Goal: Task Accomplishment & Management: Manage account settings

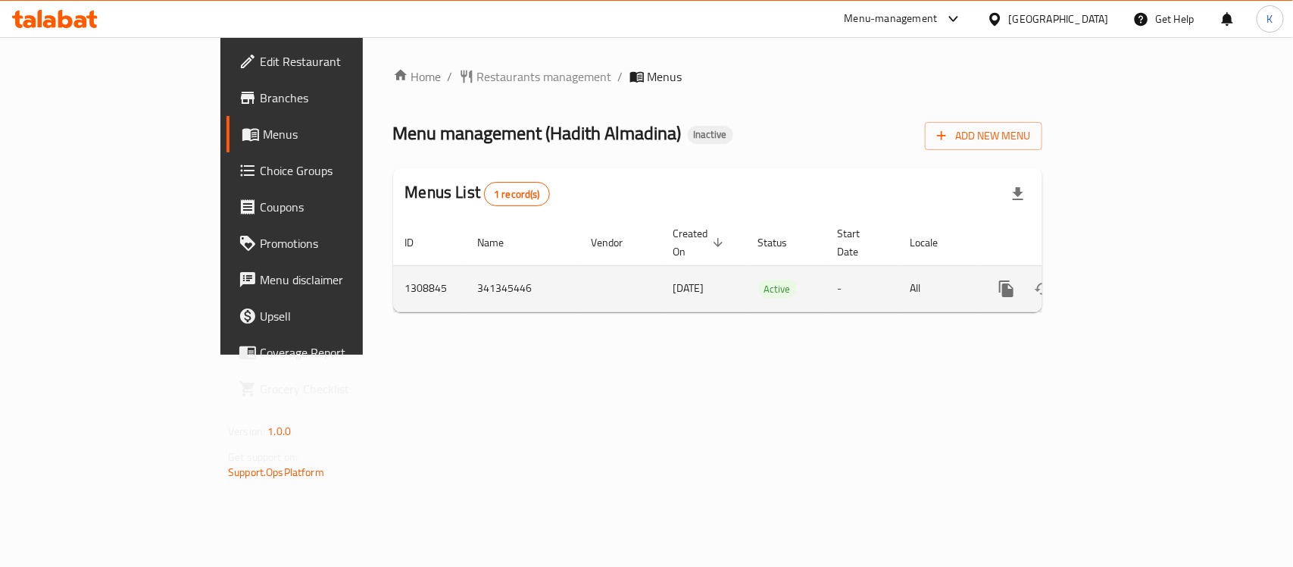
click at [1134, 282] on link "enhanced table" at bounding box center [1116, 288] width 36 height 36
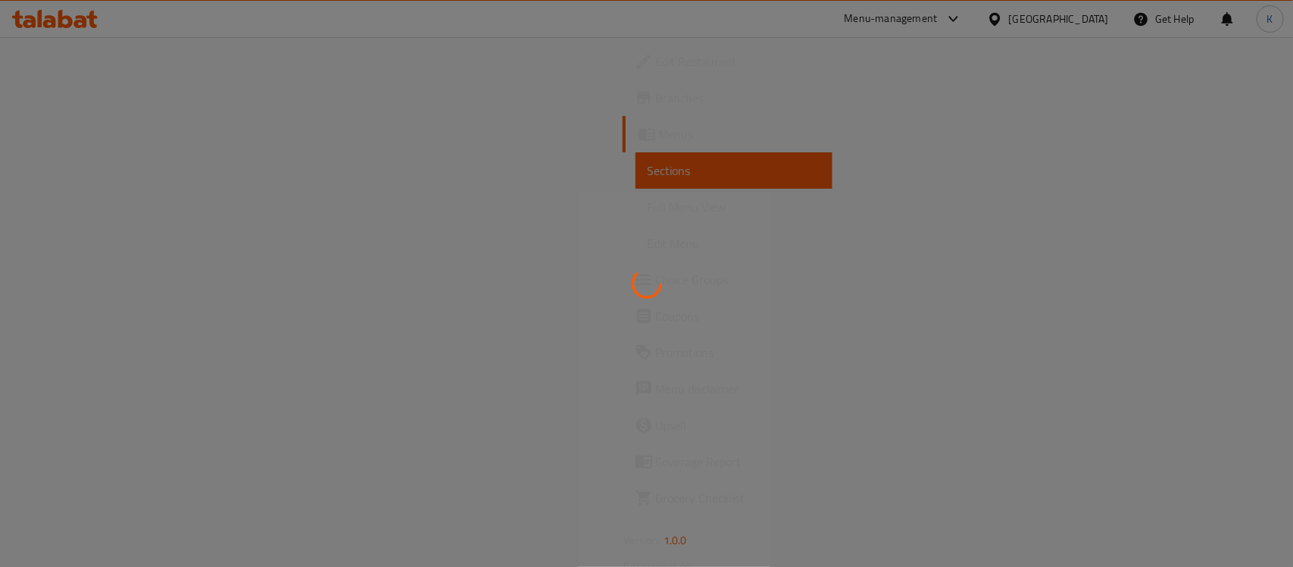
click at [111, 212] on div at bounding box center [646, 283] width 1293 height 567
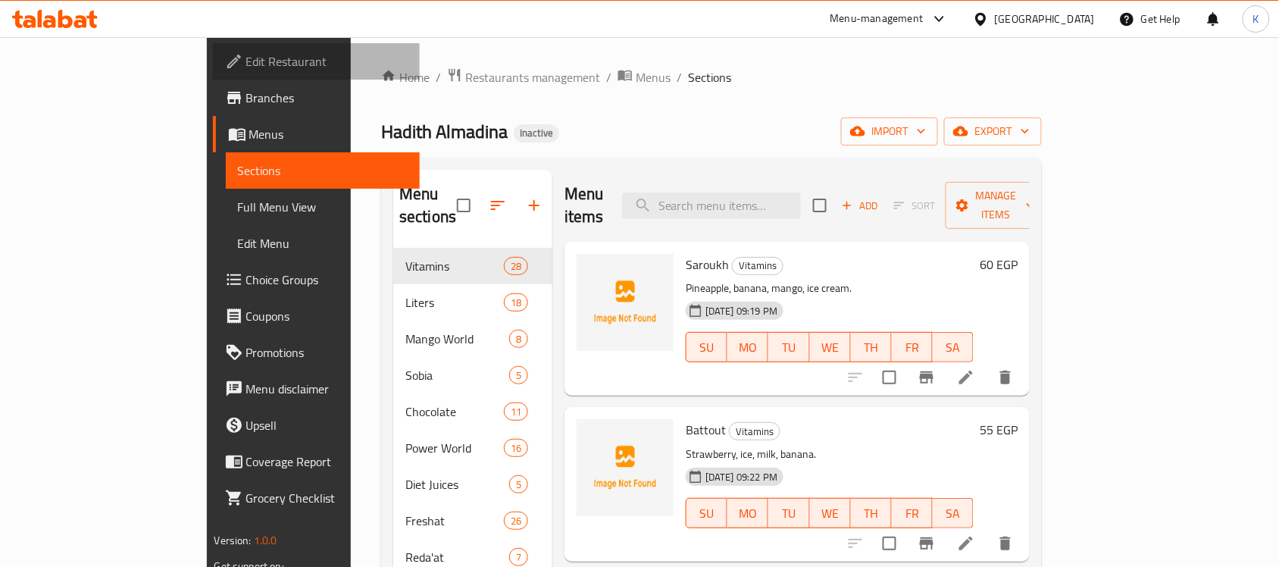
click at [246, 57] on span "Edit Restaurant" at bounding box center [327, 61] width 162 height 18
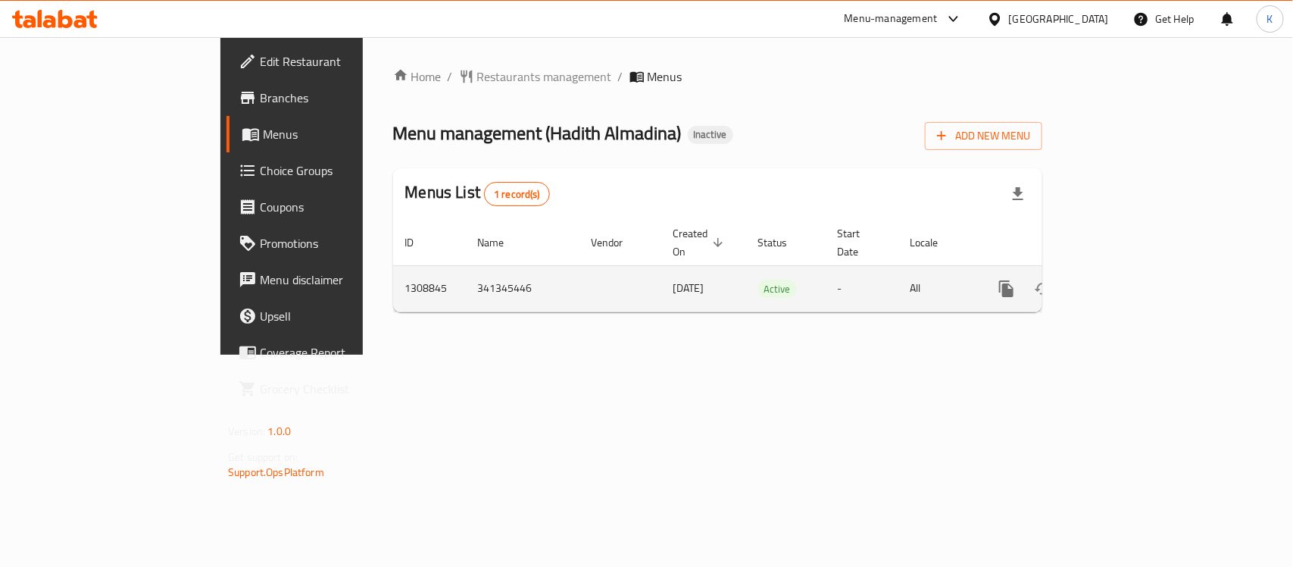
click at [1146, 277] on td "enhanced table" at bounding box center [1062, 288] width 170 height 46
click at [1125, 280] on icon "enhanced table" at bounding box center [1116, 289] width 18 height 18
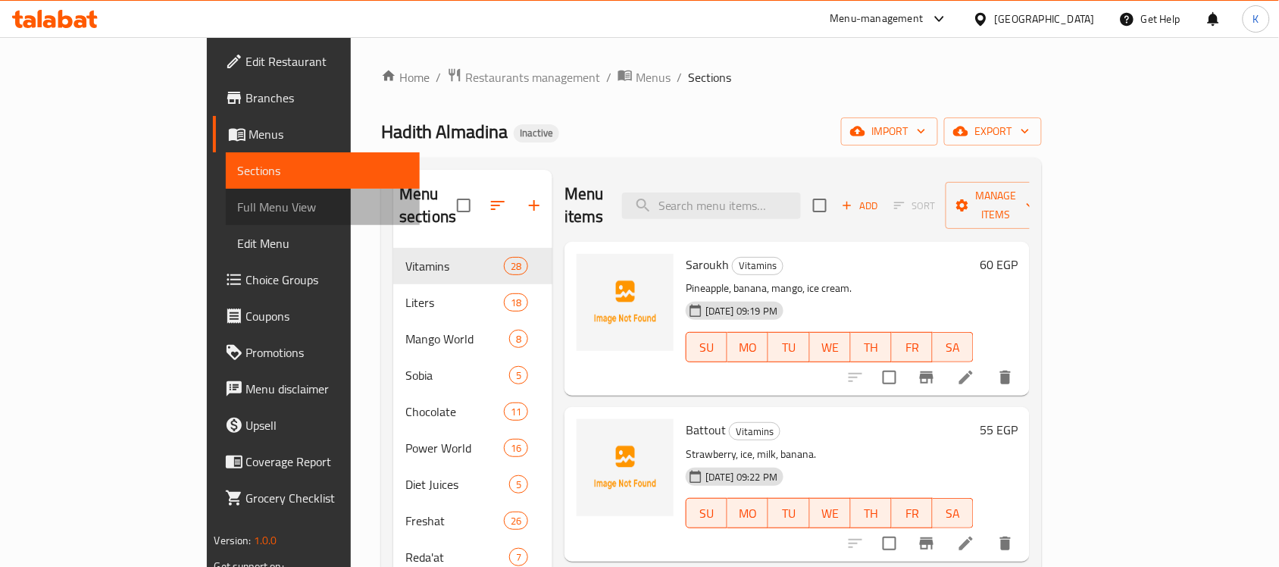
click at [238, 205] on span "Full Menu View" at bounding box center [323, 207] width 170 height 18
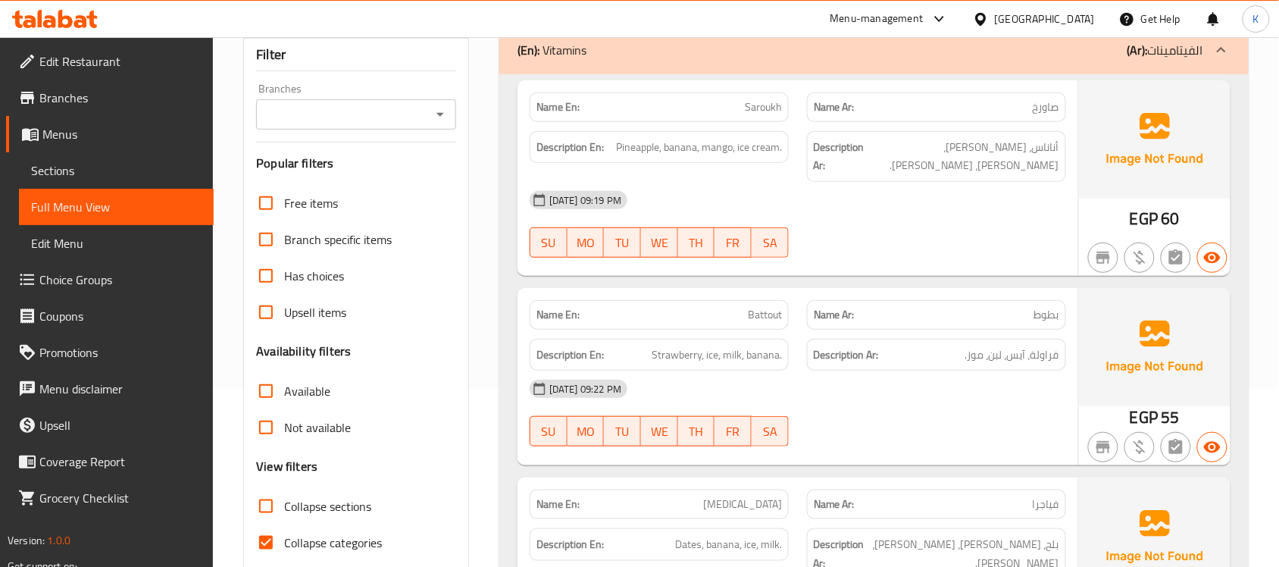
scroll to position [220, 0]
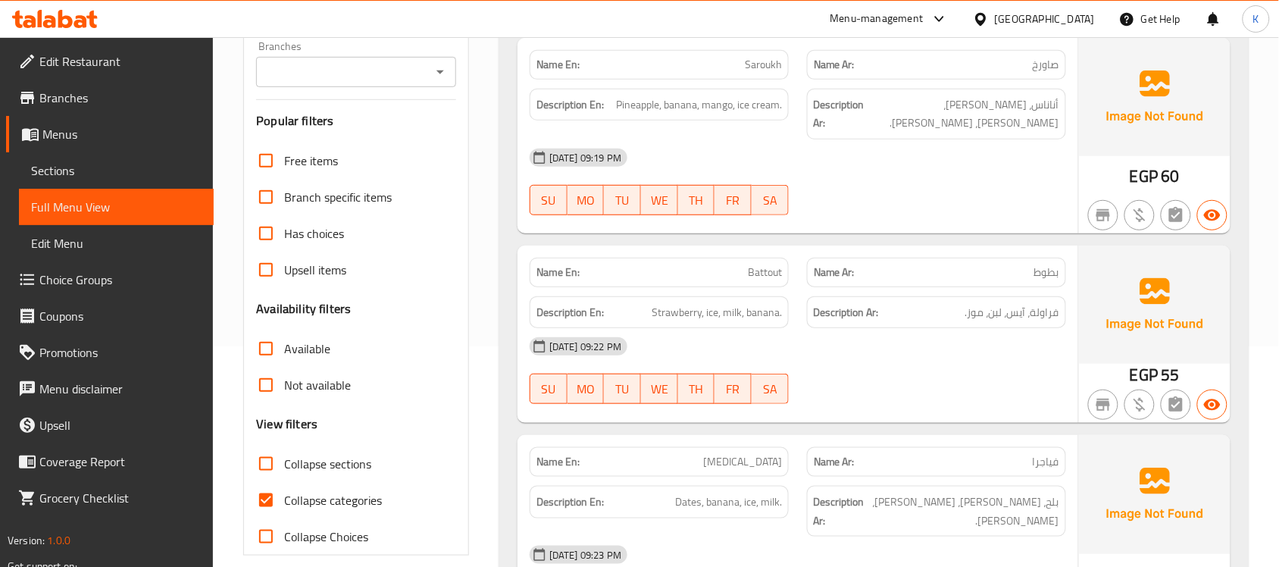
click at [316, 501] on span "Collapse categories" at bounding box center [333, 500] width 98 height 18
click at [284, 501] on input "Collapse categories" at bounding box center [266, 500] width 36 height 36
checkbox input "false"
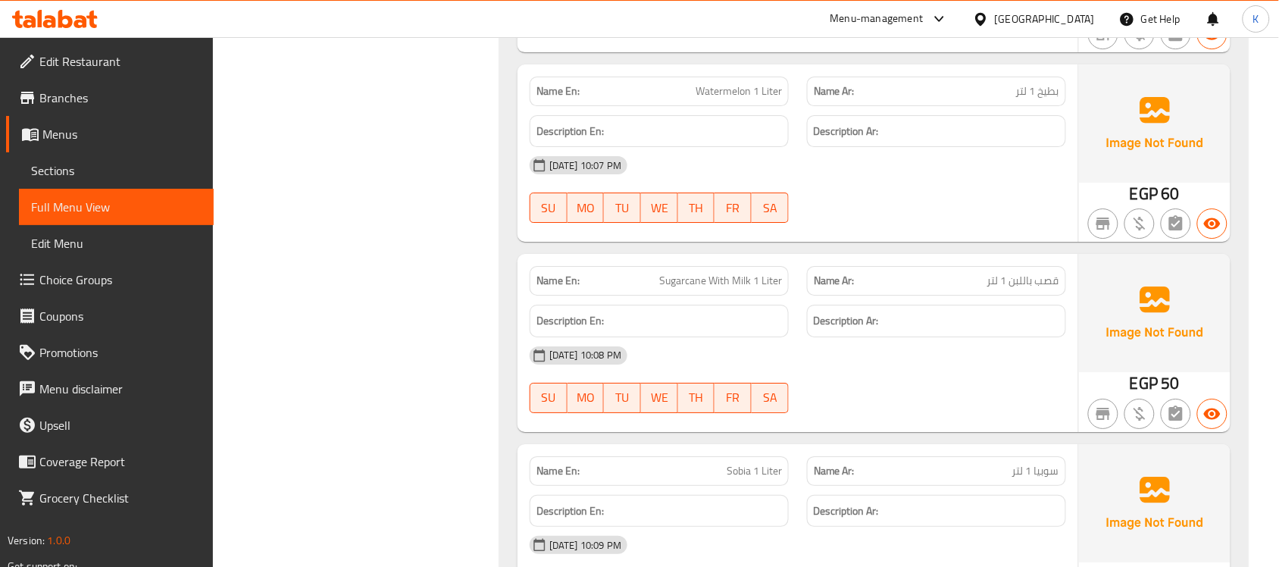
scroll to position [10915, 0]
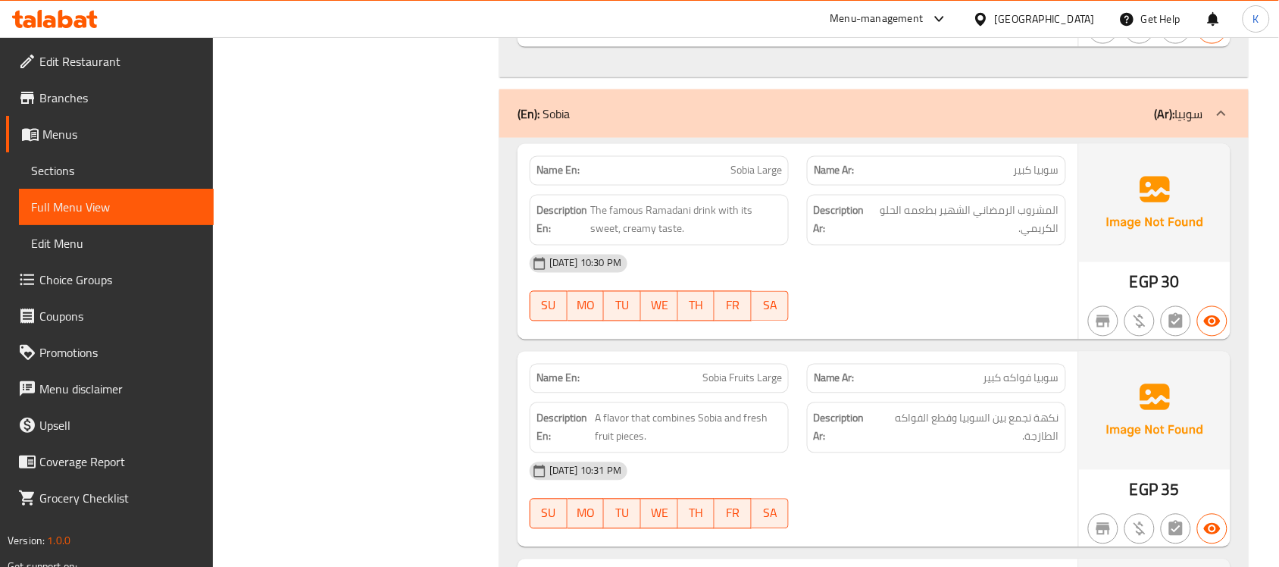
drag, startPoint x: 548, startPoint y: 426, endPoint x: 533, endPoint y: 404, distance: 26.7
copy strong "Description En"
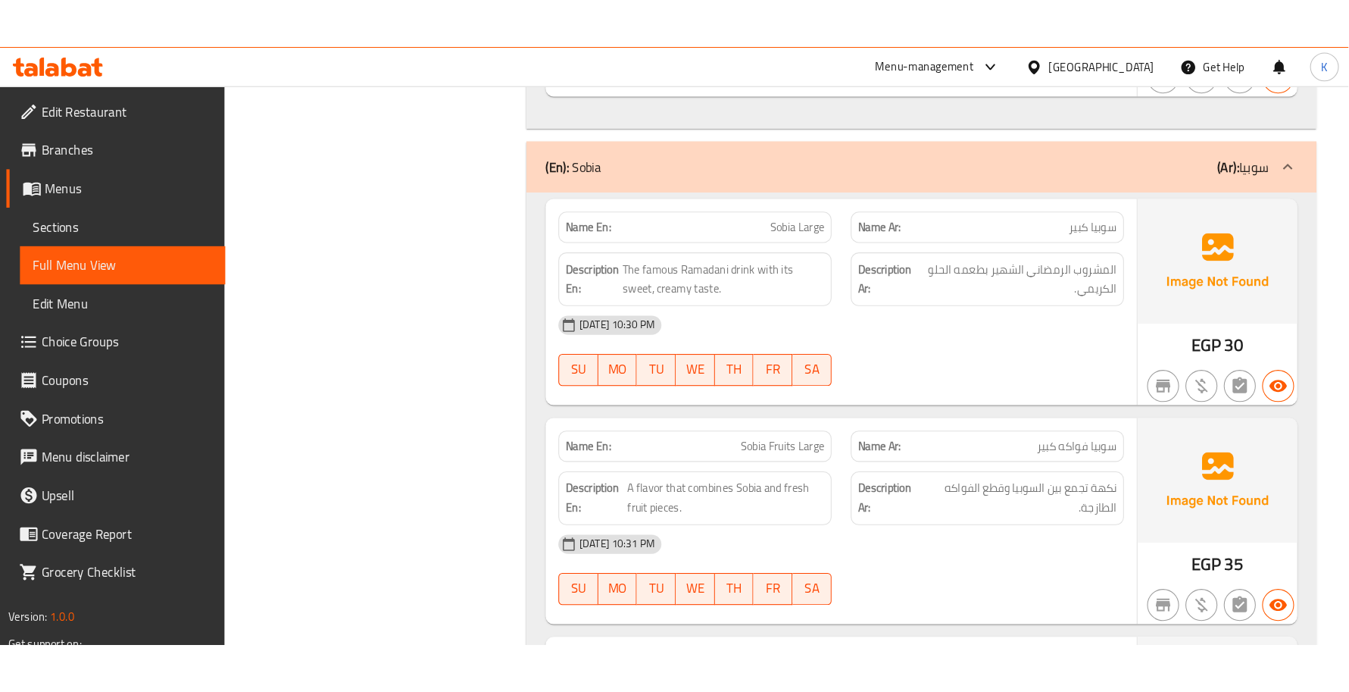
scroll to position [11248, 0]
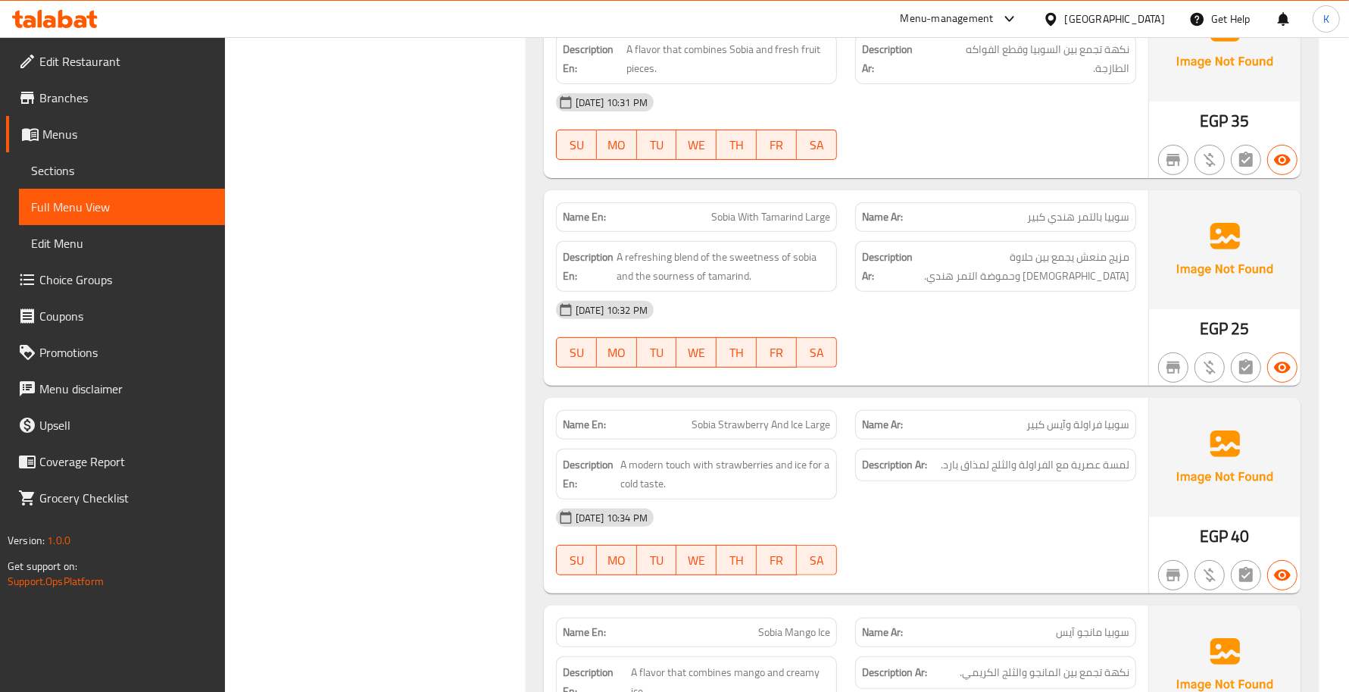
click at [962, 392] on div "Name En: Sobia Large Name Ar: سوبيا كبير Description En: The famous Ramadani dr…" at bounding box center [922, 300] width 793 height 1062
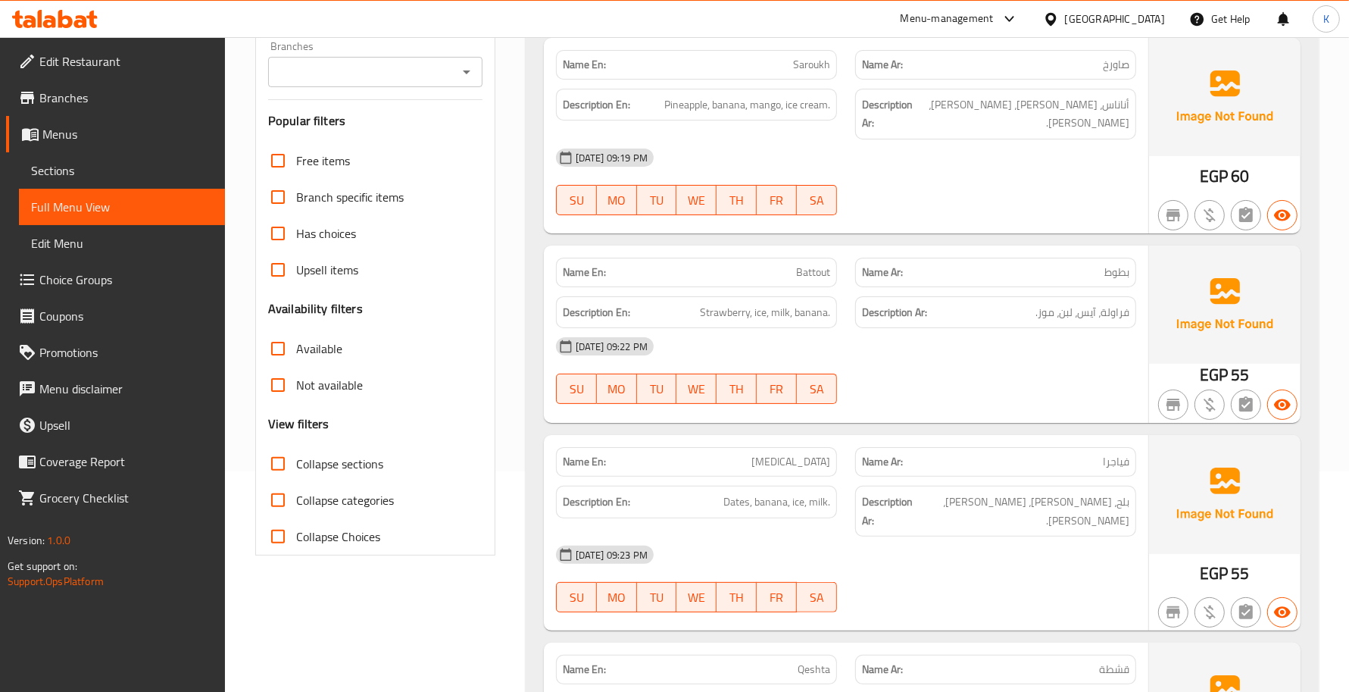
scroll to position [0, 0]
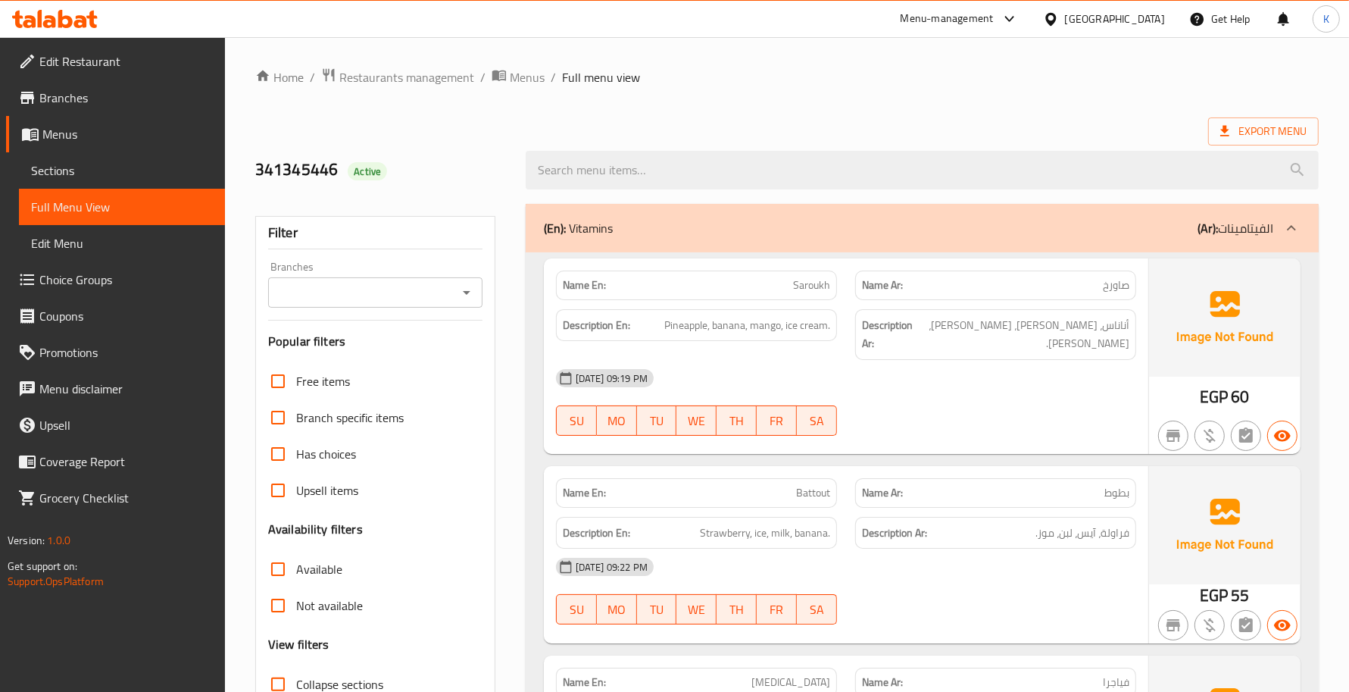
click at [978, 517] on div "Description Ar: فراولة، آيس، لبن، موز." at bounding box center [995, 533] width 281 height 33
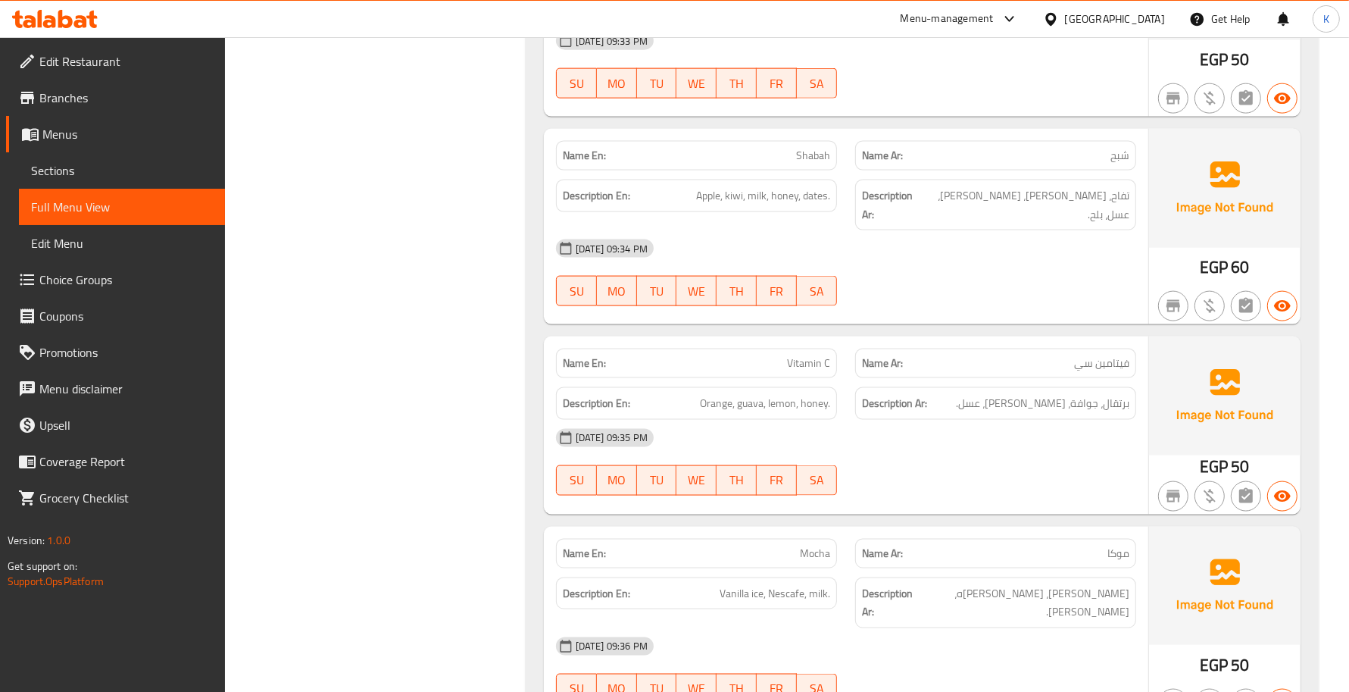
scroll to position [1989, 0]
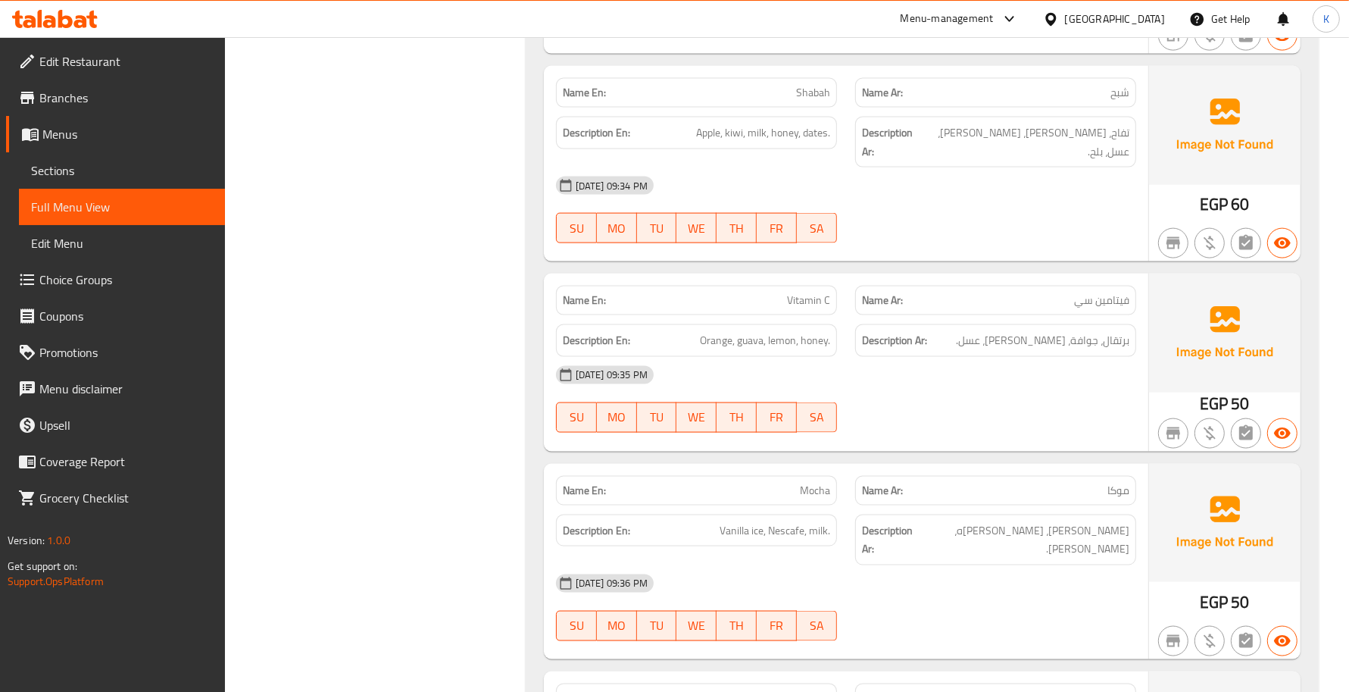
click at [818, 483] on span "Mocha" at bounding box center [815, 491] width 30 height 16
copy span "Mocha"
drag, startPoint x: 440, startPoint y: 1, endPoint x: 630, endPoint y: 456, distance: 493.4
click at [630, 566] on span "[DATE] 09:36 PM" at bounding box center [612, 583] width 84 height 14
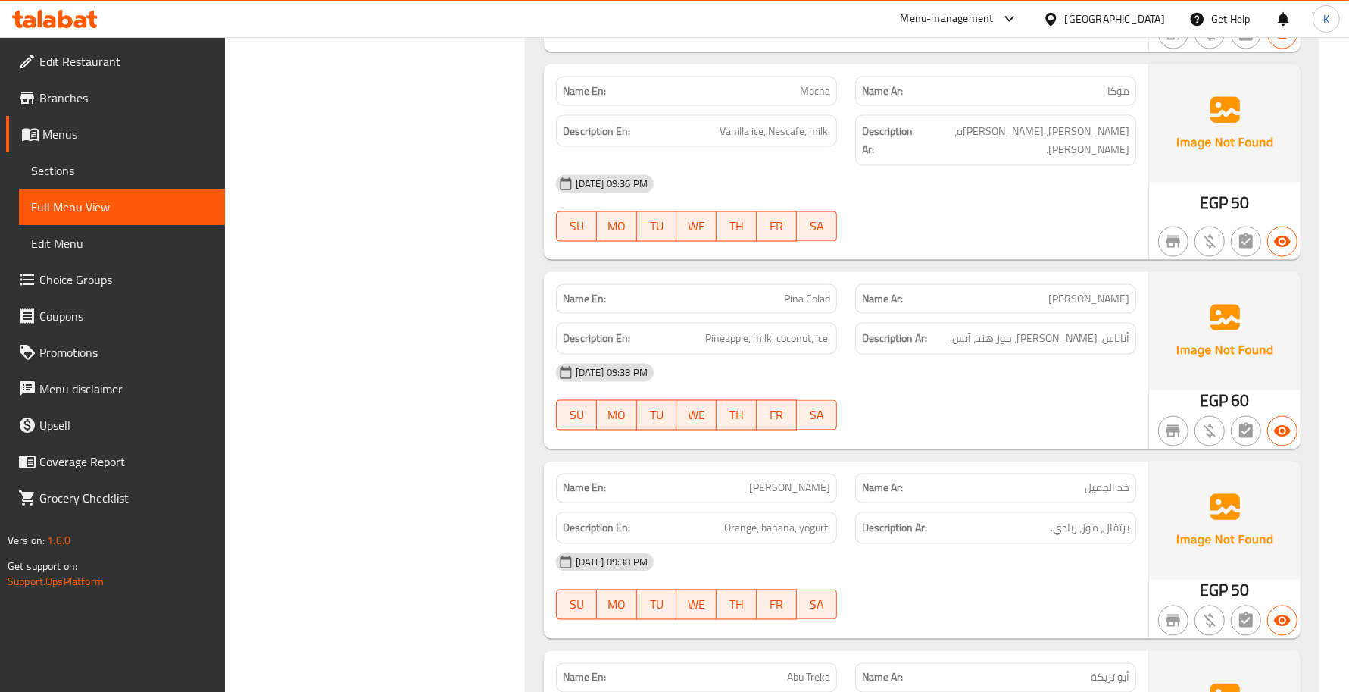
scroll to position [2430, 0]
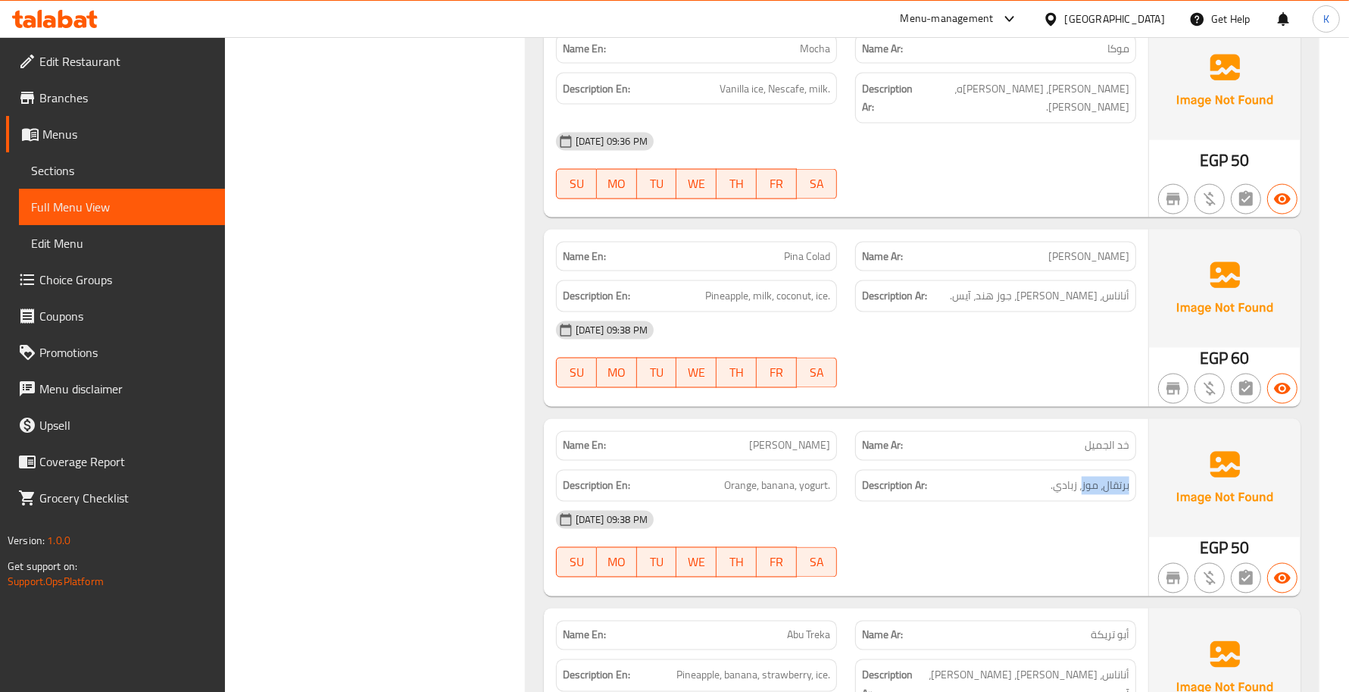
drag, startPoint x: 1080, startPoint y: 335, endPoint x: 1129, endPoint y: 338, distance: 48.6
click at [1131, 461] on div "Description Ar: برتقال، موز، زبادي." at bounding box center [995, 486] width 299 height 51
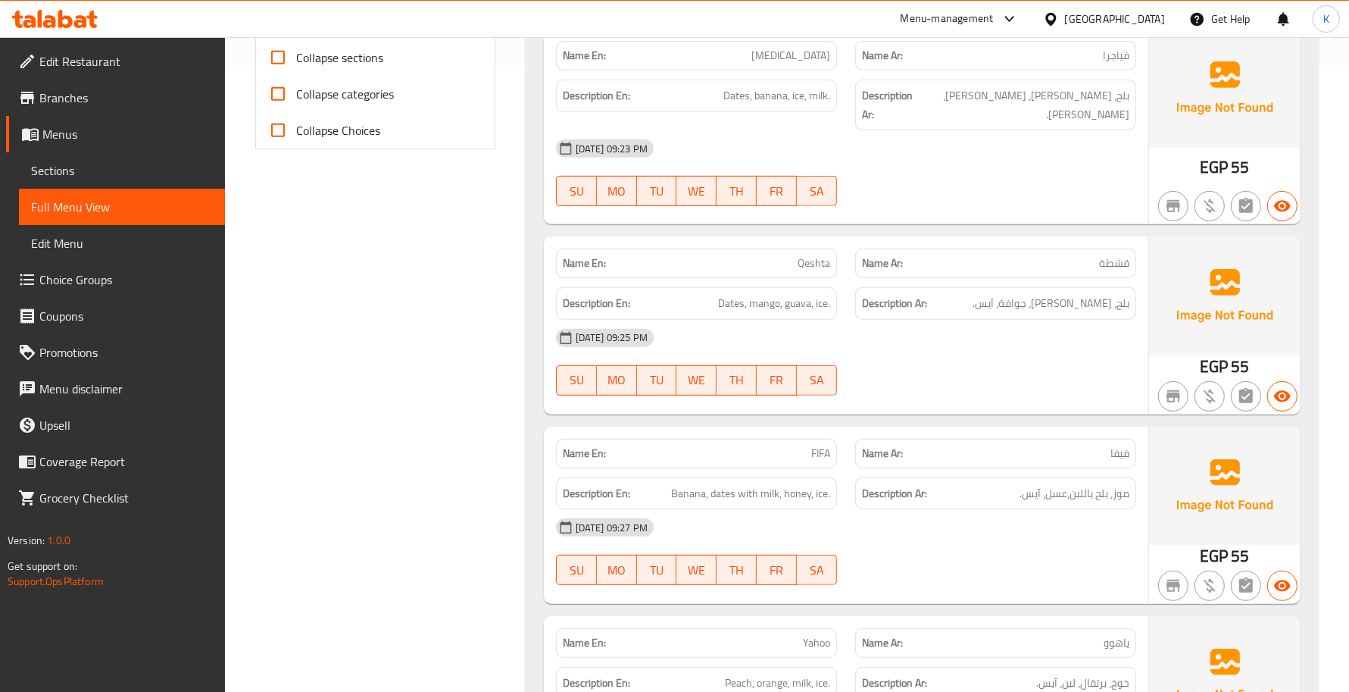
scroll to position [0, 0]
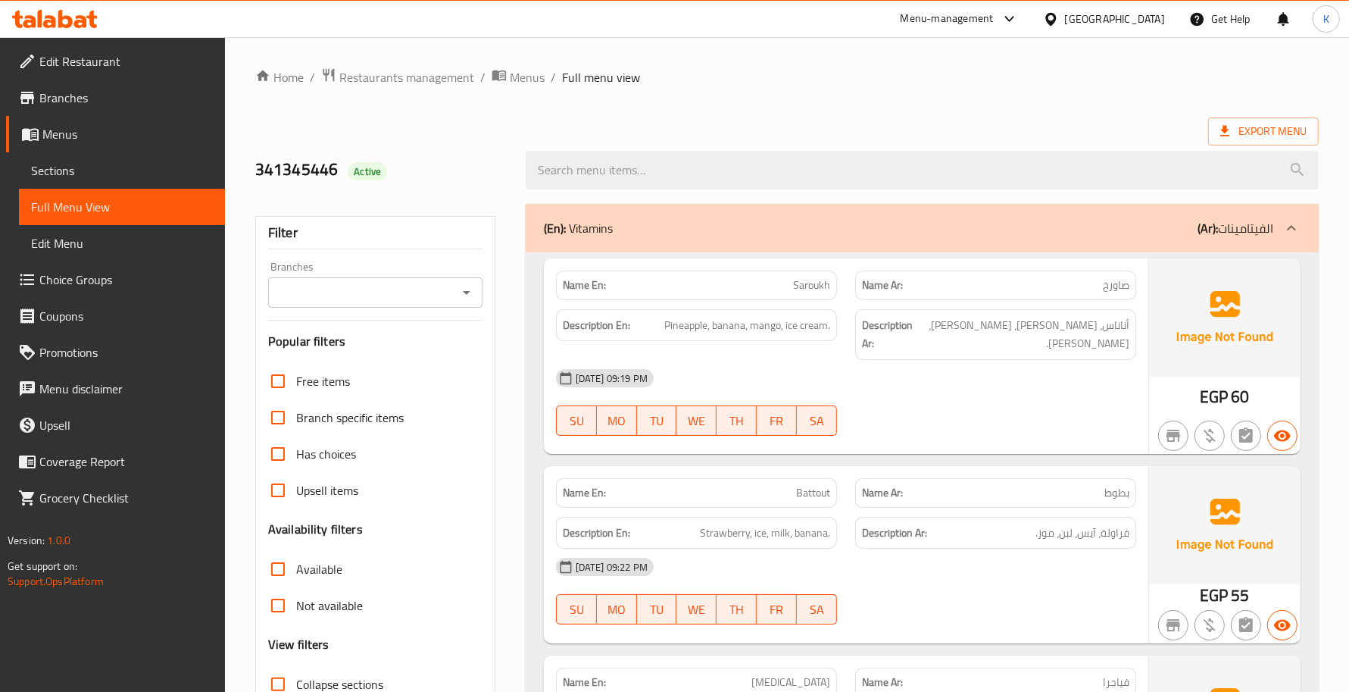
drag, startPoint x: 779, startPoint y: 225, endPoint x: 799, endPoint y: 275, distance: 54.0
click at [777, 225] on div "(En): Vitamins (Ar): الفيتامينات" at bounding box center [909, 228] width 730 height 18
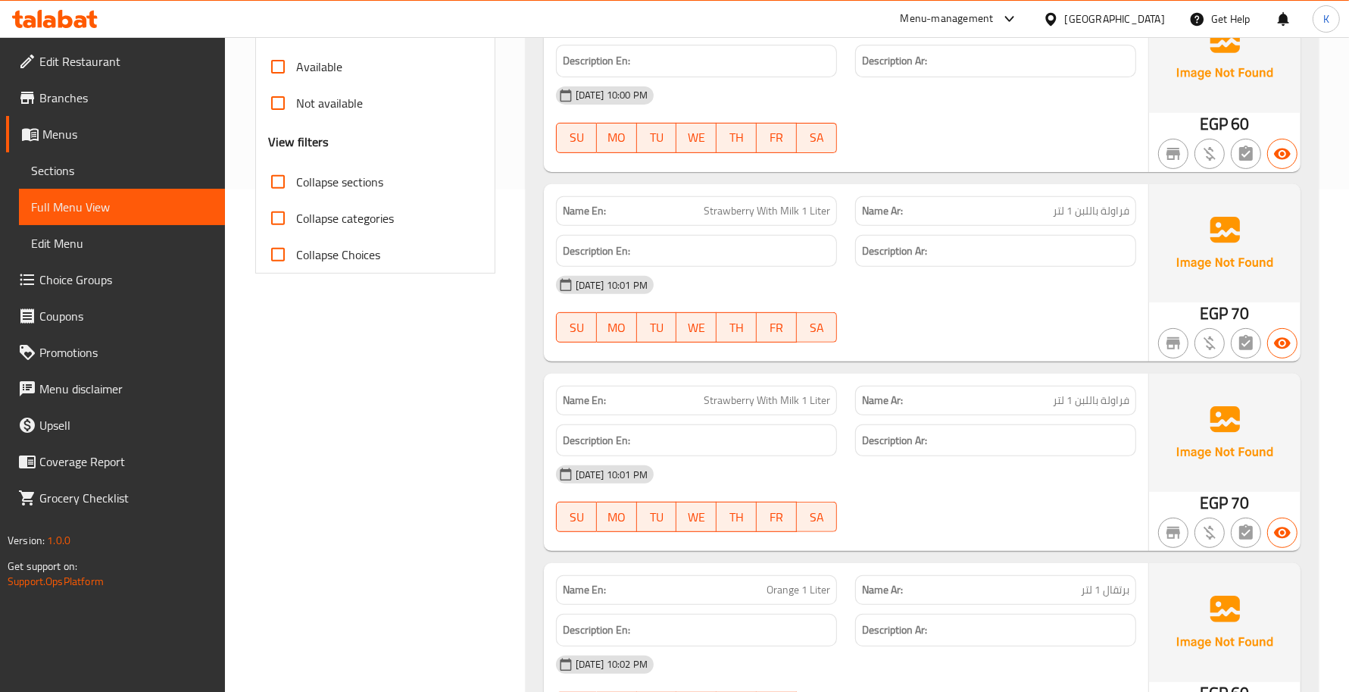
scroll to position [442, 0]
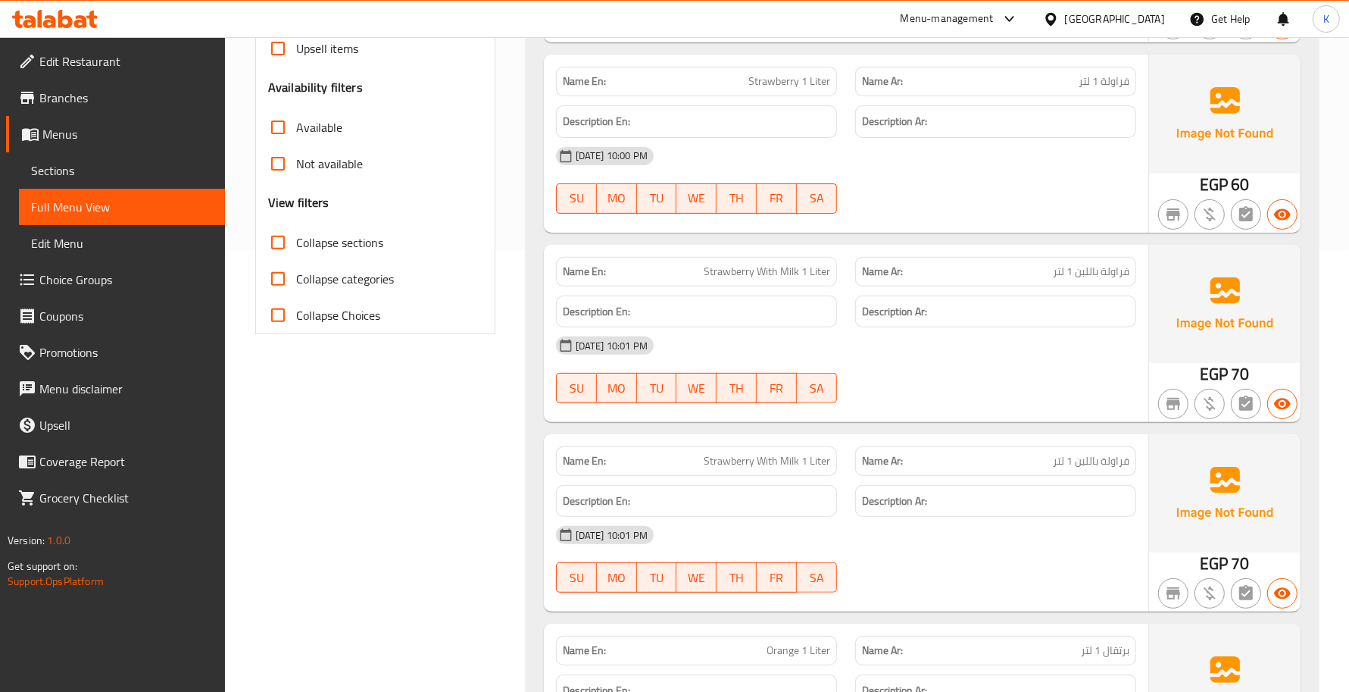
click at [103, 180] on link "Sections" at bounding box center [122, 170] width 206 height 36
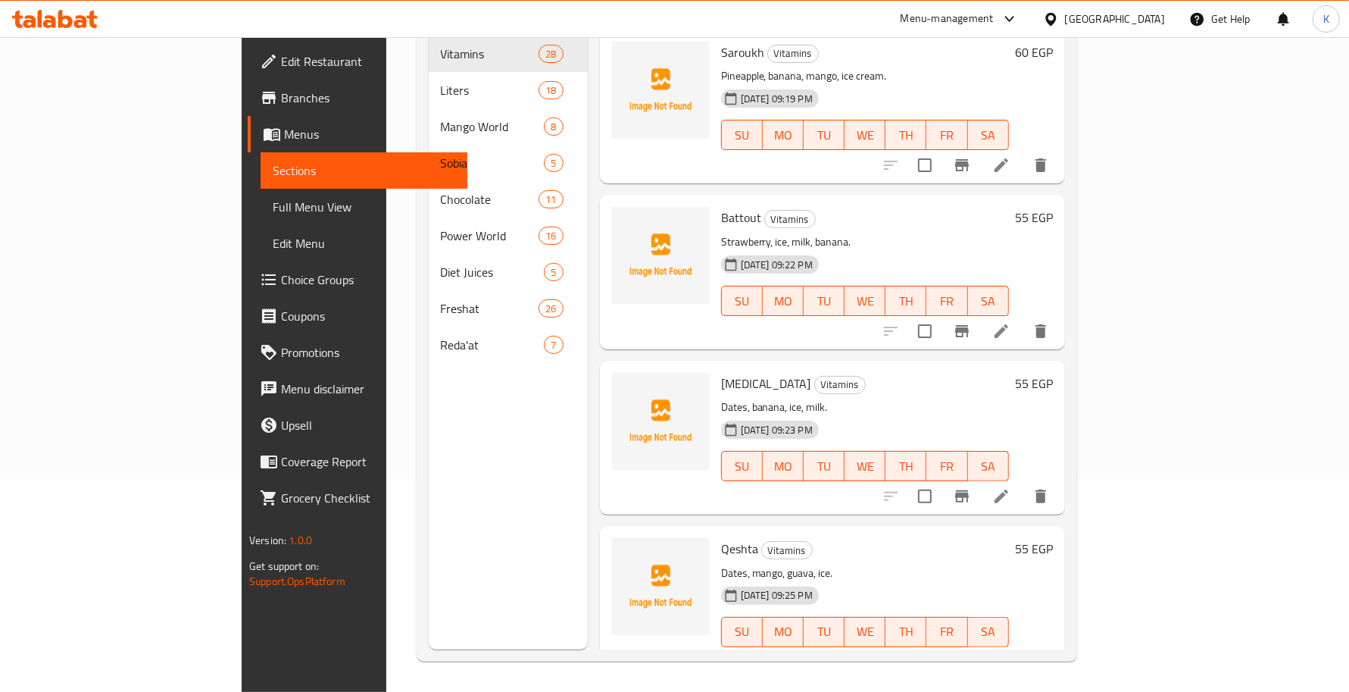
scroll to position [213, 0]
click at [273, 198] on span "Full Menu View" at bounding box center [364, 207] width 182 height 18
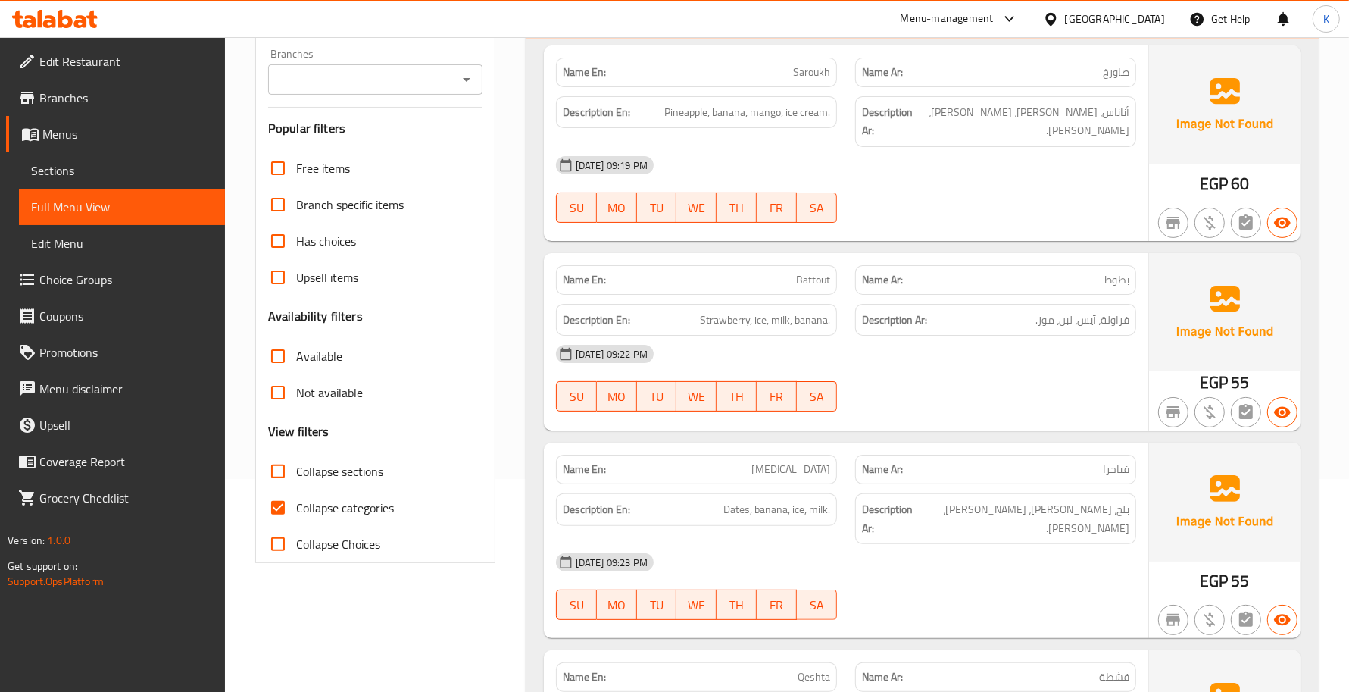
click at [341, 470] on span "Collapse sections" at bounding box center [339, 471] width 87 height 18
click at [296, 470] on input "Collapse sections" at bounding box center [278, 471] width 36 height 36
checkbox input "true"
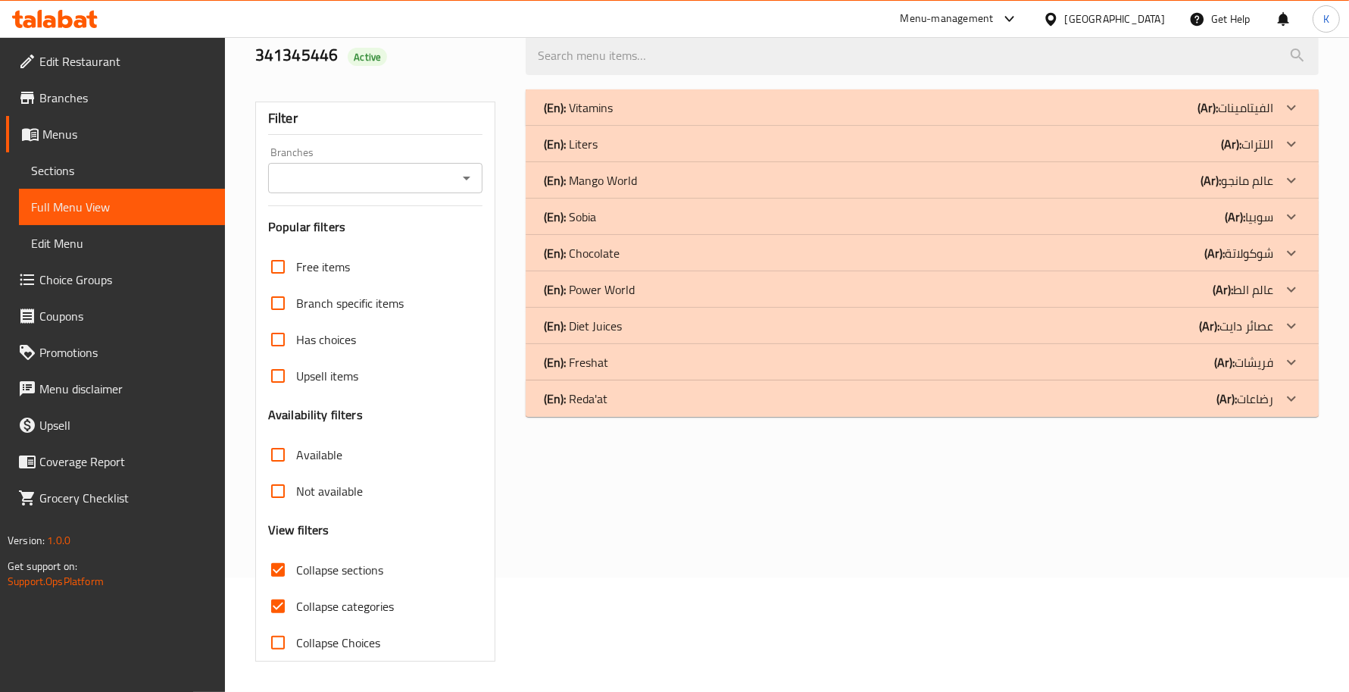
drag, startPoint x: 349, startPoint y: 513, endPoint x: 513, endPoint y: 502, distance: 164.0
click at [350, 566] on span "Collapse categories" at bounding box center [345, 606] width 98 height 18
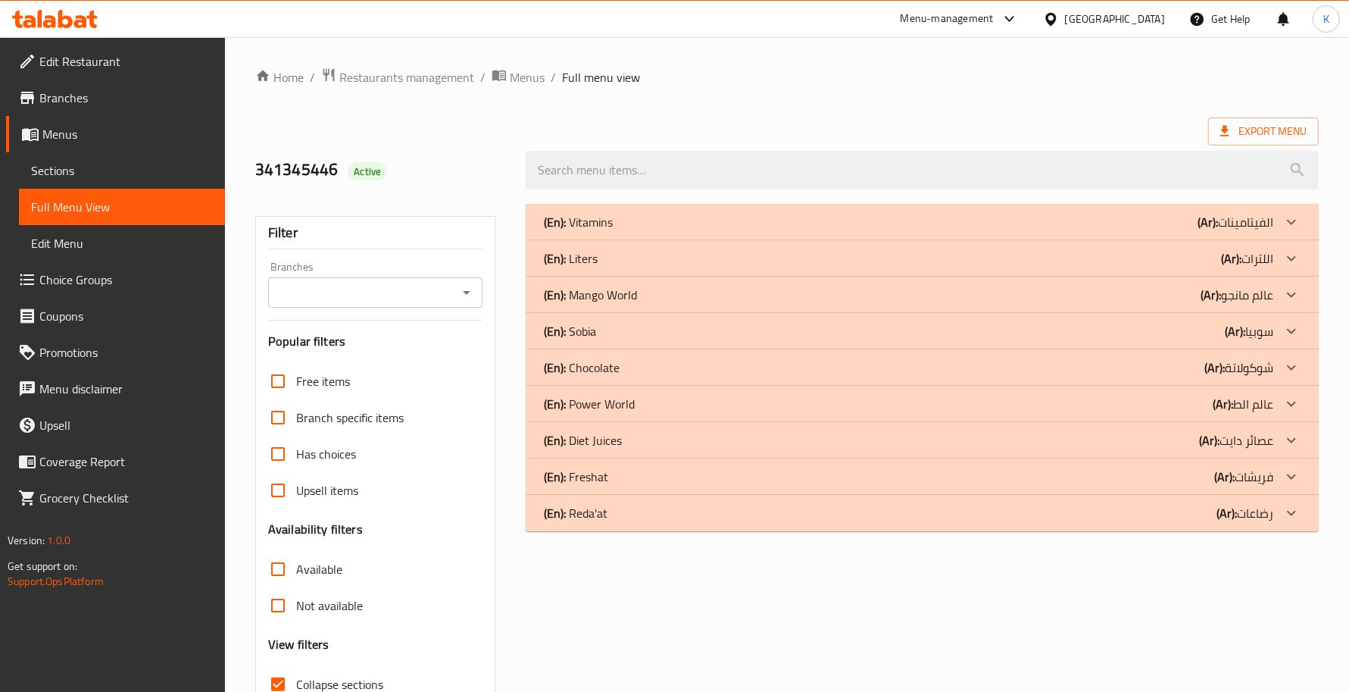
click at [648, 251] on div "(En): Liters (Ar): اللترات" at bounding box center [909, 258] width 730 height 18
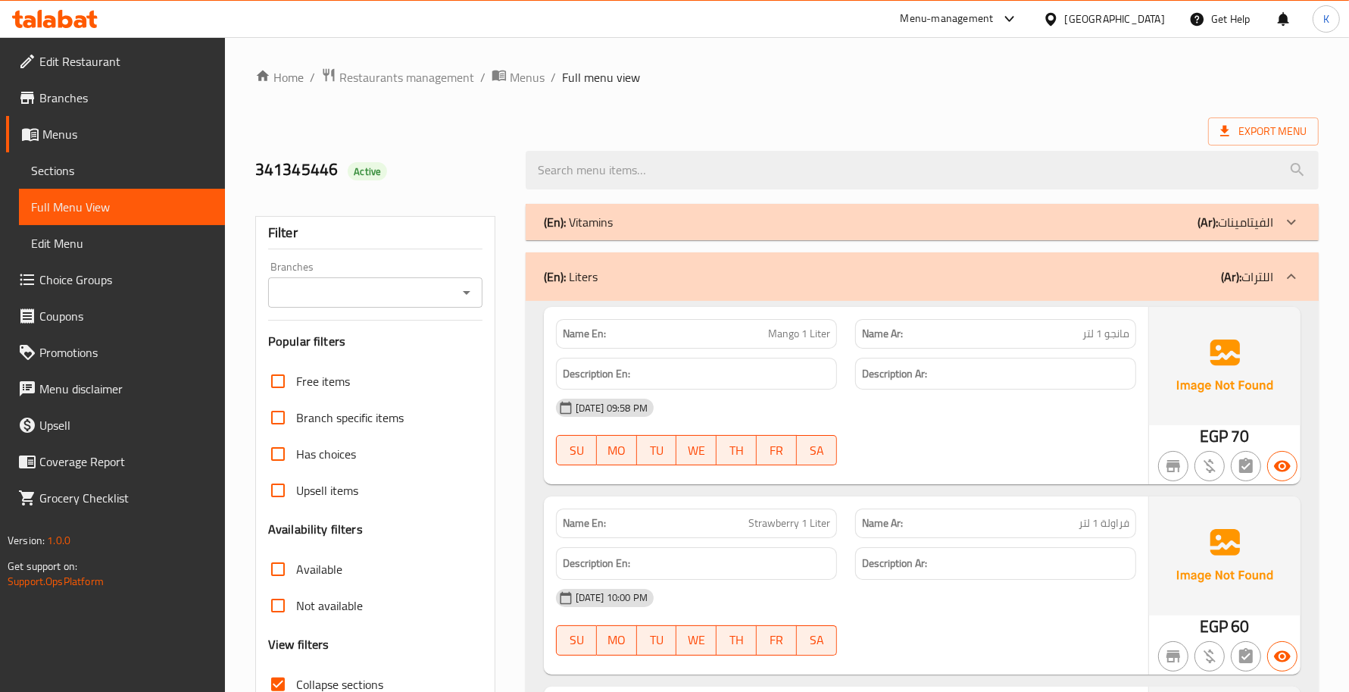
click at [733, 296] on div "(En): Liters (Ar): اللترات" at bounding box center [922, 276] width 793 height 48
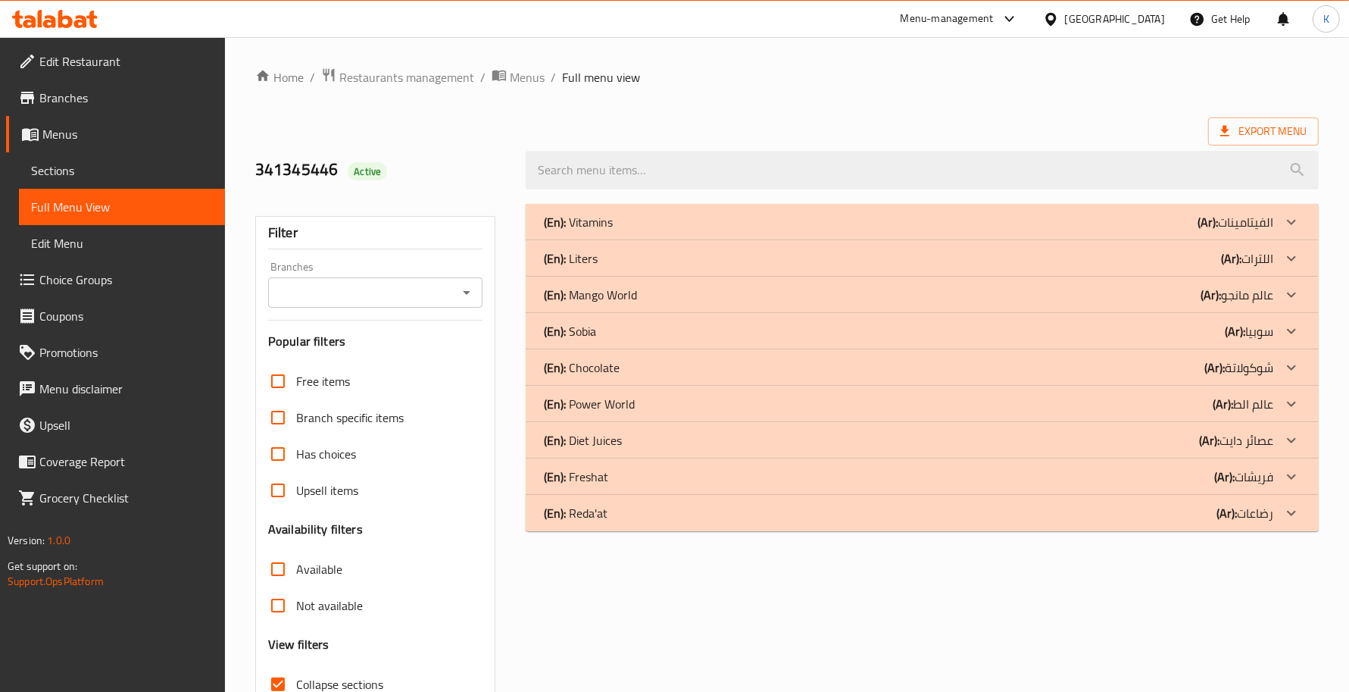
click at [665, 296] on div "(En): Mango World (Ar): عالم مانجو" at bounding box center [909, 295] width 730 height 18
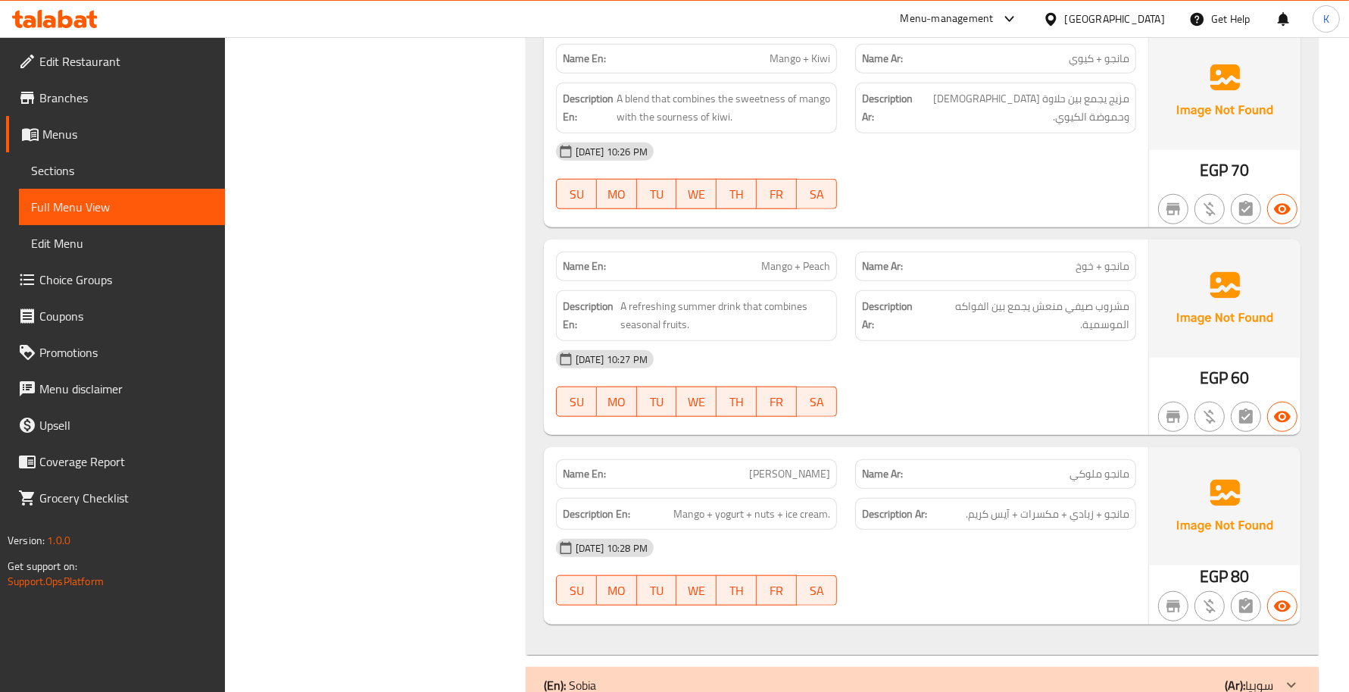
scroll to position [1326, 0]
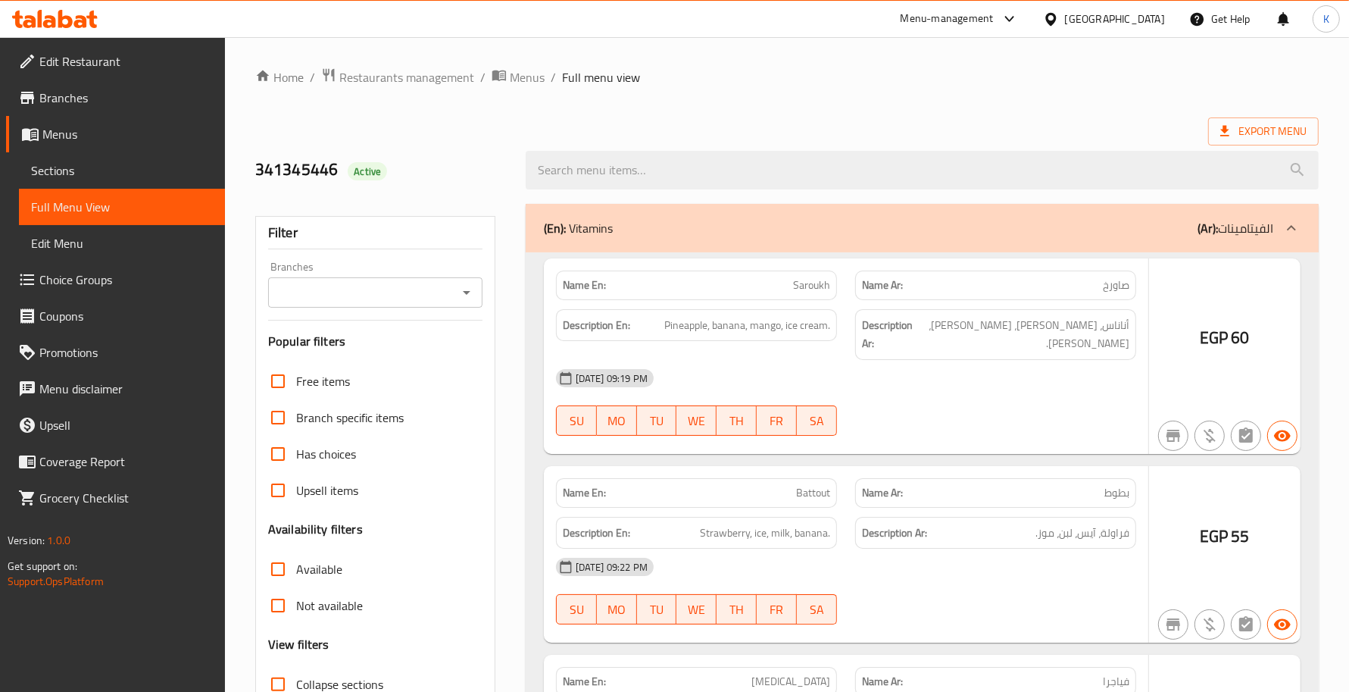
click at [98, 171] on div at bounding box center [674, 346] width 1349 height 692
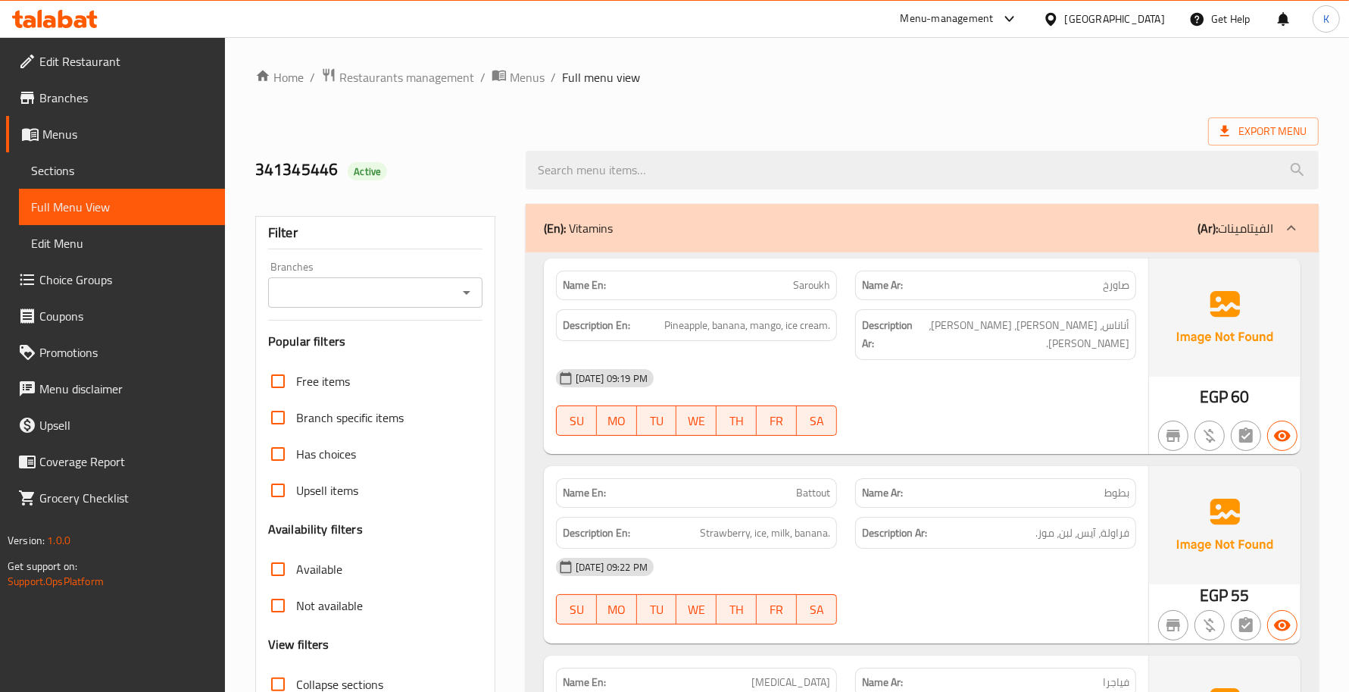
click at [105, 167] on span "Sections" at bounding box center [122, 170] width 182 height 18
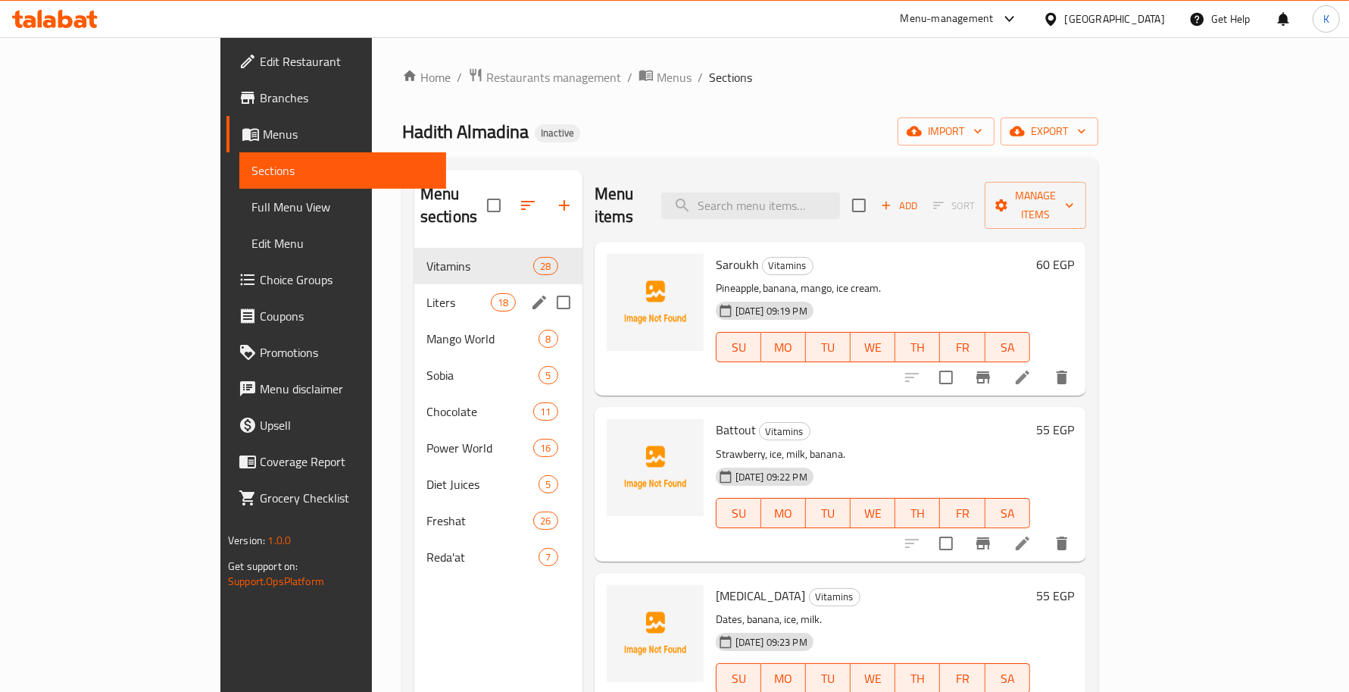
click at [427, 293] on span "Liters" at bounding box center [459, 302] width 64 height 18
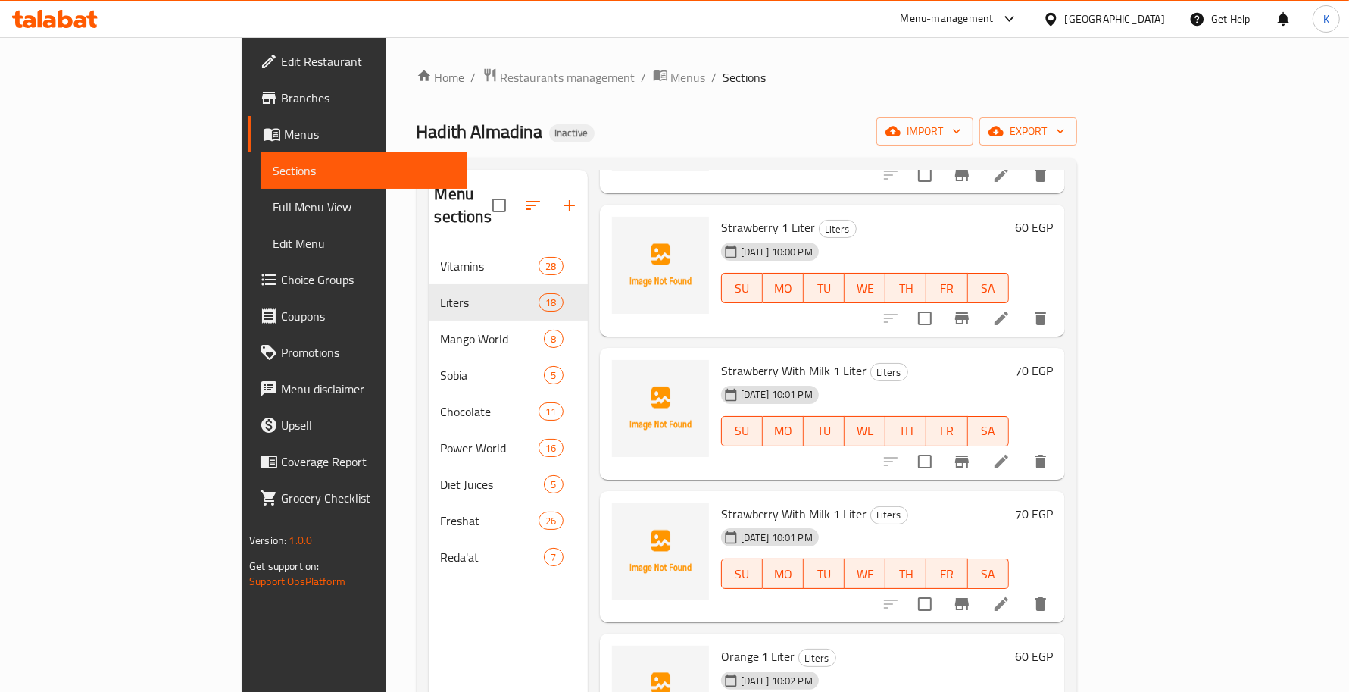
scroll to position [220, 0]
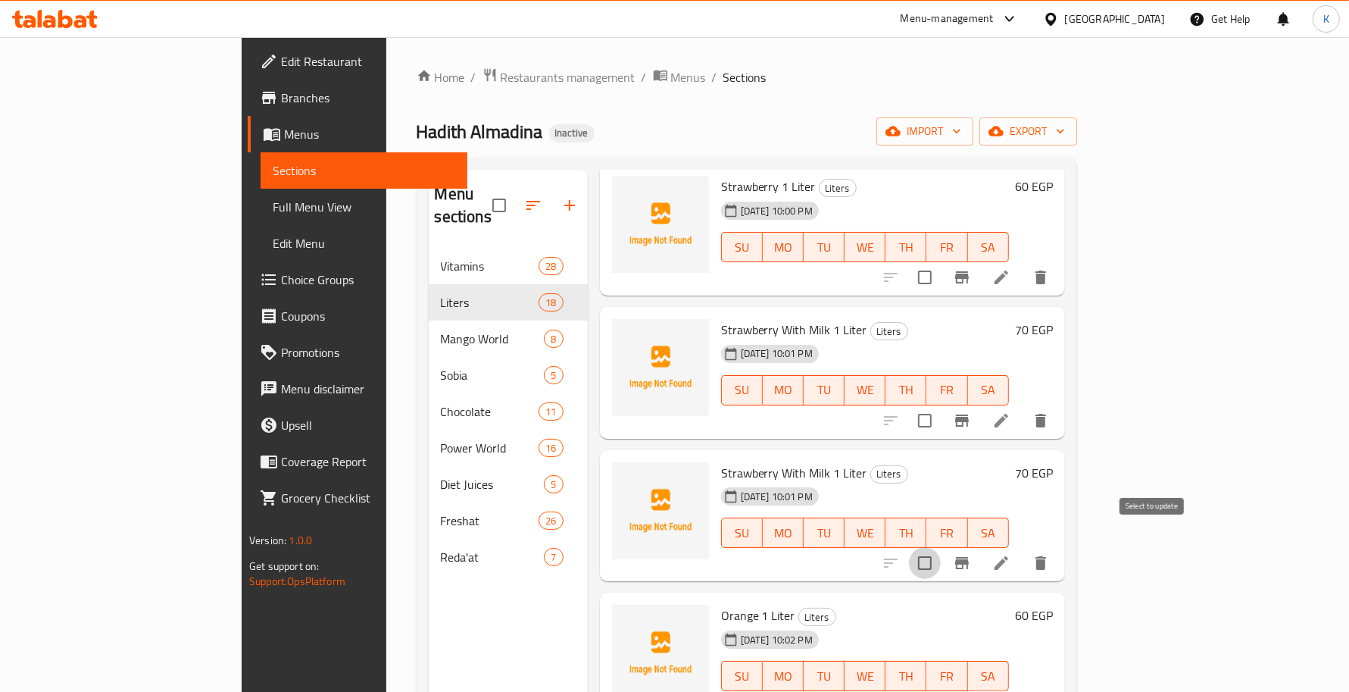
click at [941, 549] on input "checkbox" at bounding box center [925, 563] width 32 height 32
checkbox input "true"
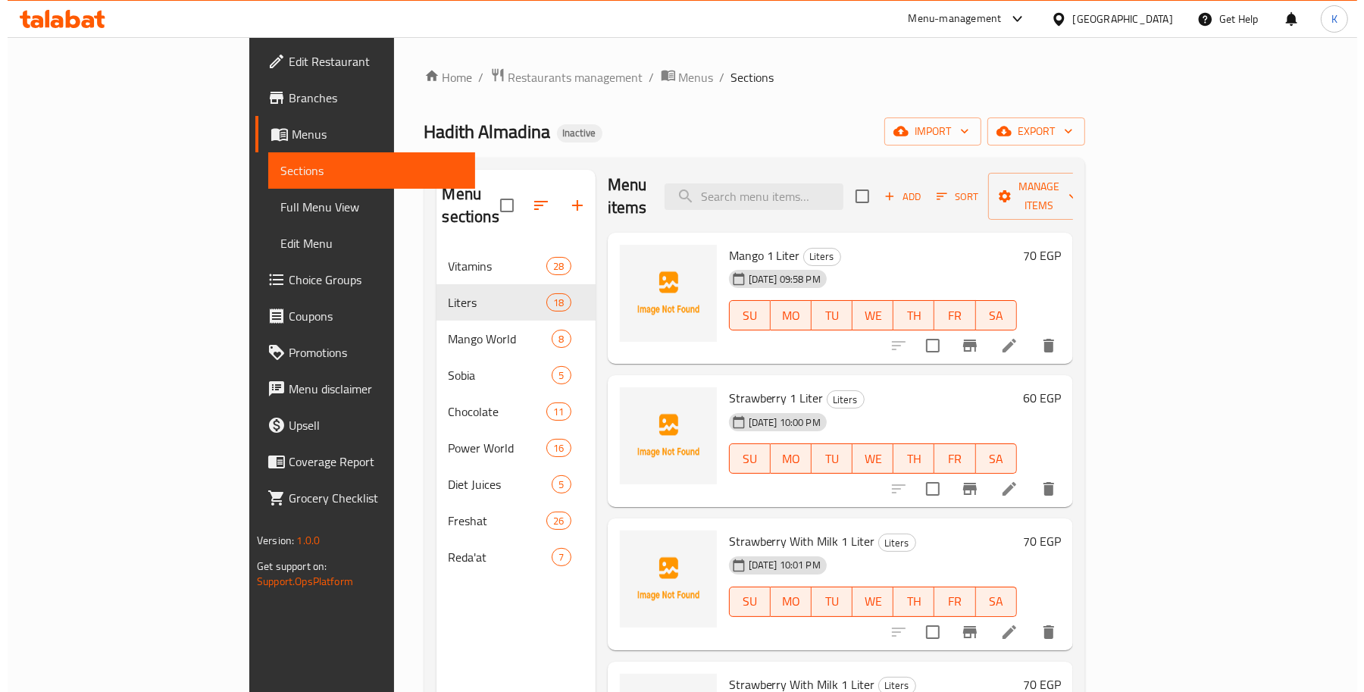
scroll to position [0, 0]
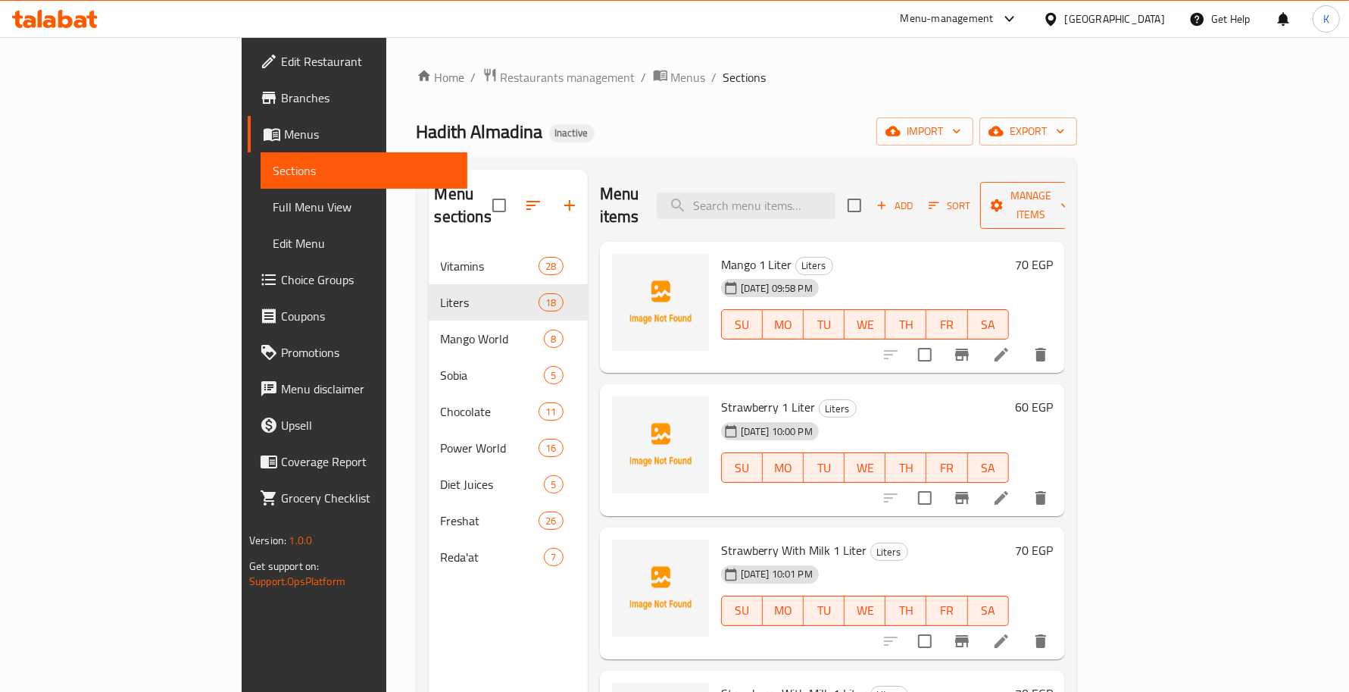
click at [1070, 202] on span "Manage items" at bounding box center [1030, 205] width 77 height 38
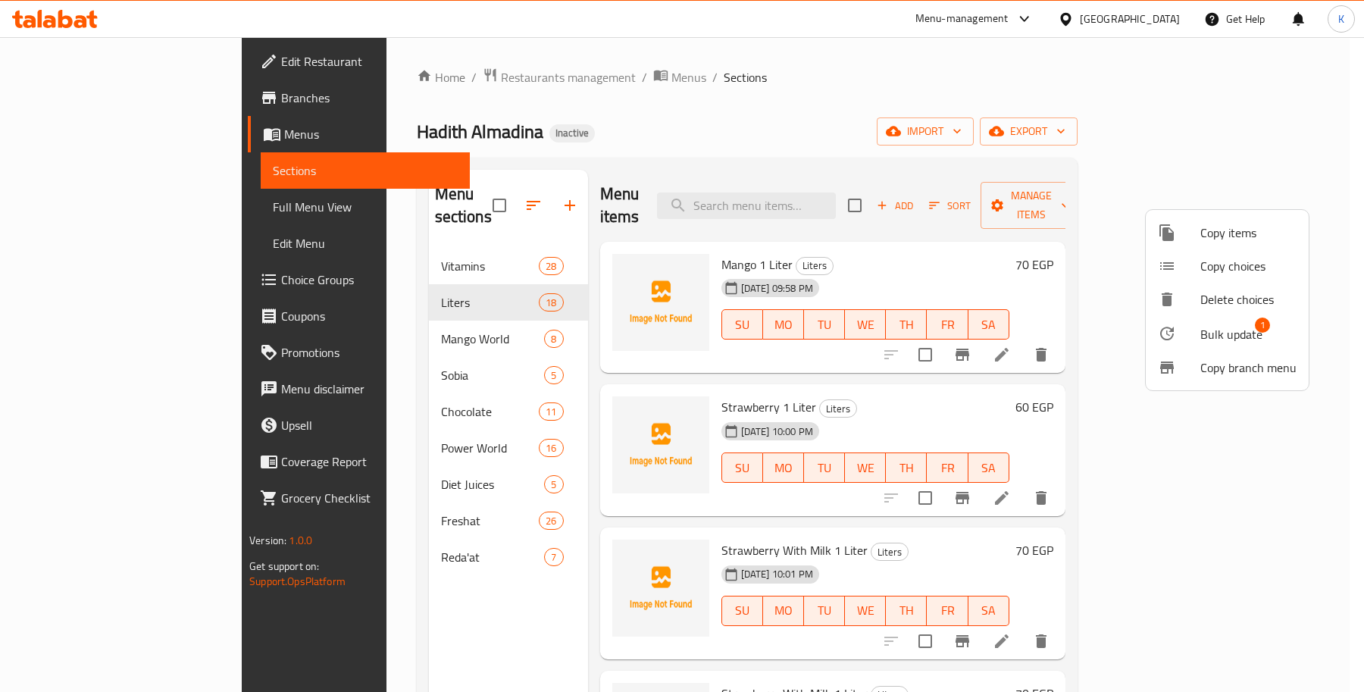
click at [1251, 331] on span "Bulk update" at bounding box center [1231, 334] width 62 height 18
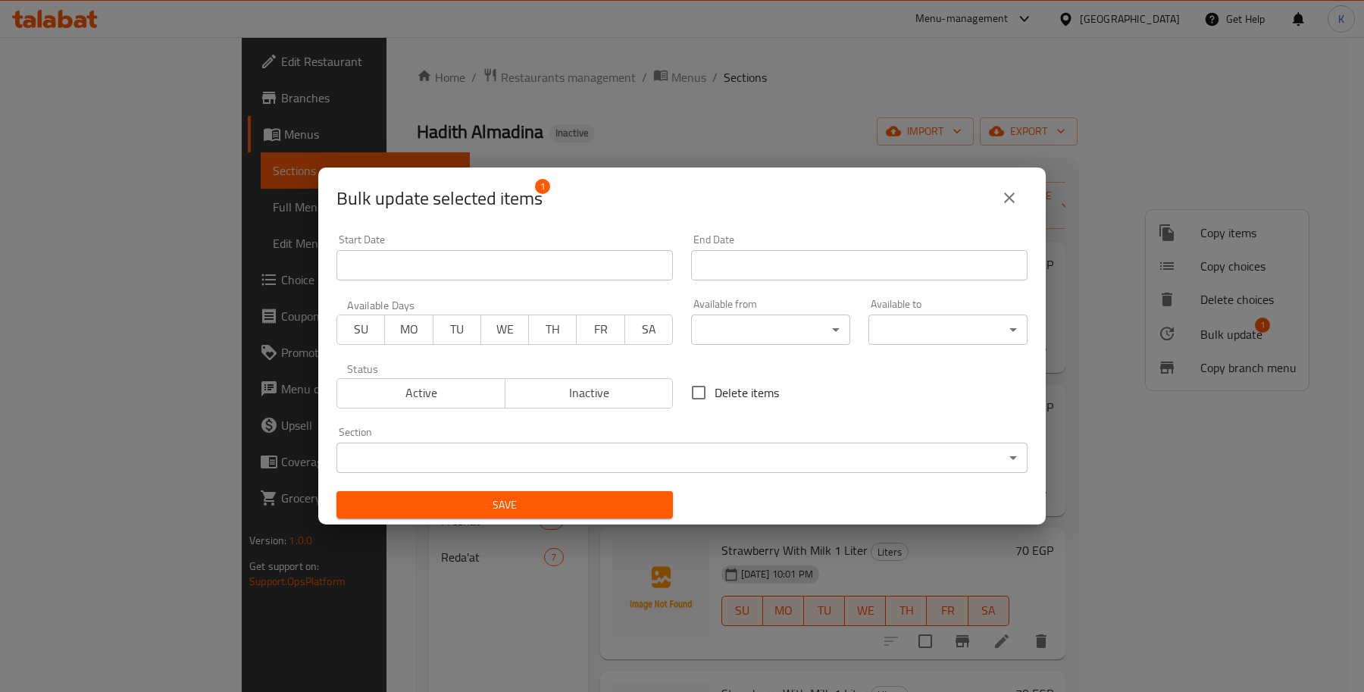
click at [758, 386] on span "Delete items" at bounding box center [746, 392] width 64 height 18
click at [714, 386] on input "Delete items" at bounding box center [699, 393] width 32 height 32
checkbox input "true"
click at [634, 515] on button "Save" at bounding box center [504, 505] width 336 height 28
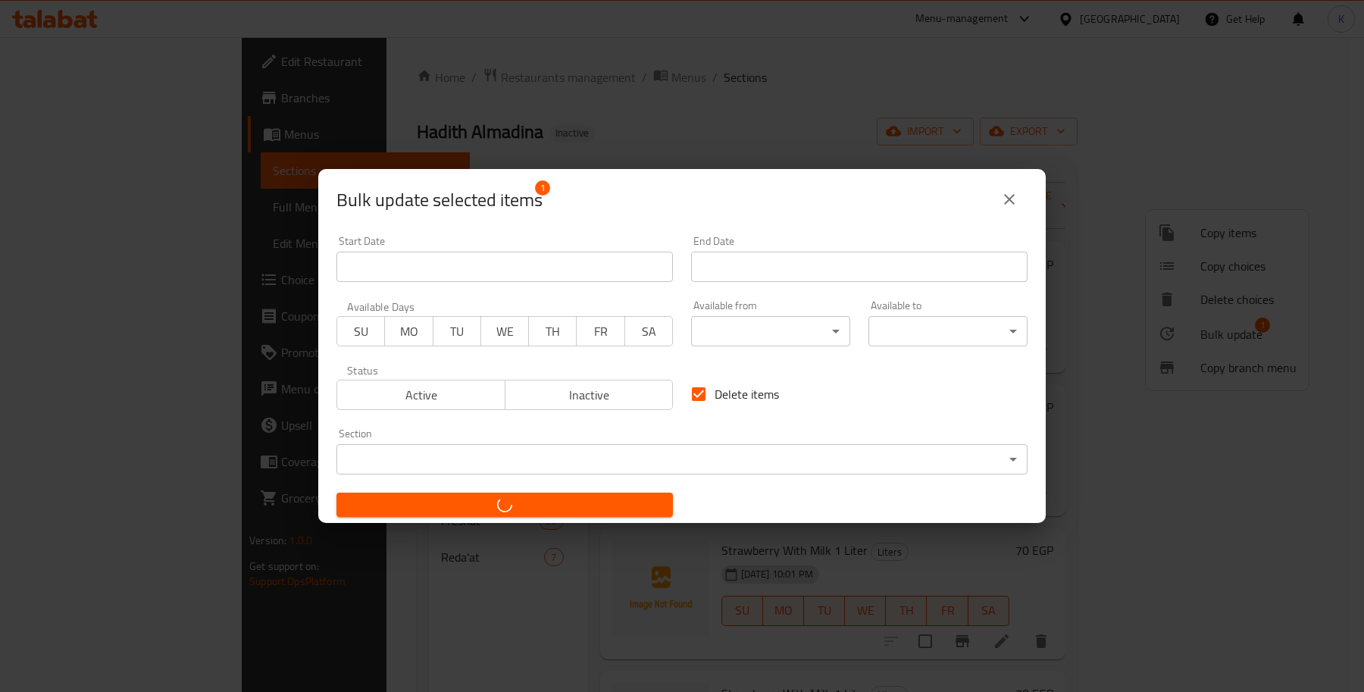
checkbox input "false"
